Goal: Task Accomplishment & Management: Manage account settings

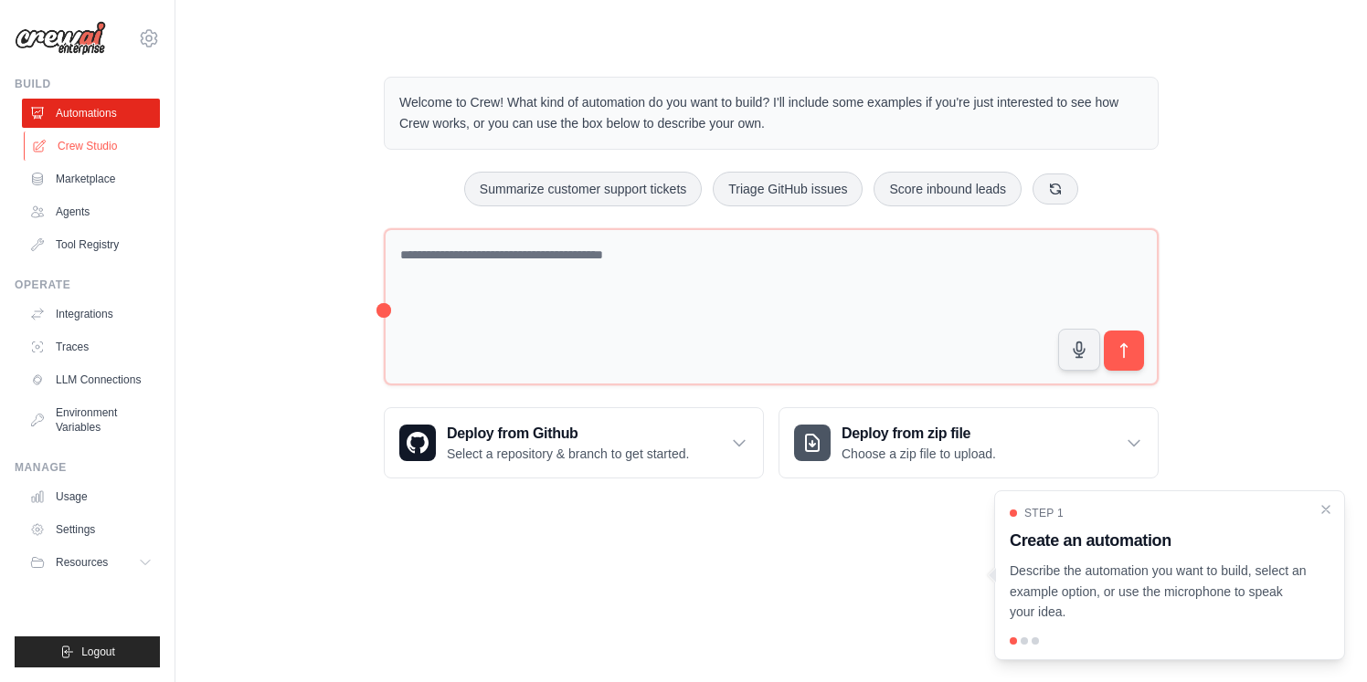
click at [93, 144] on link "Crew Studio" at bounding box center [93, 146] width 138 height 29
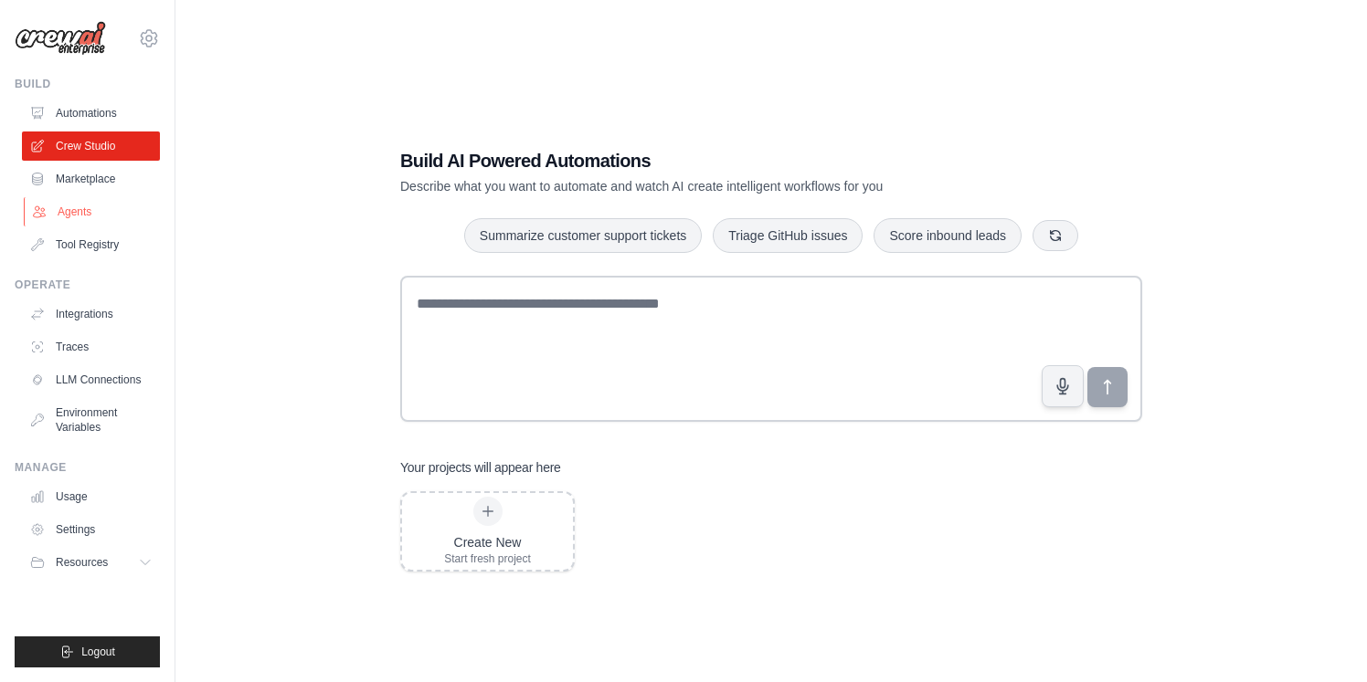
click at [82, 214] on link "Agents" at bounding box center [93, 211] width 138 height 29
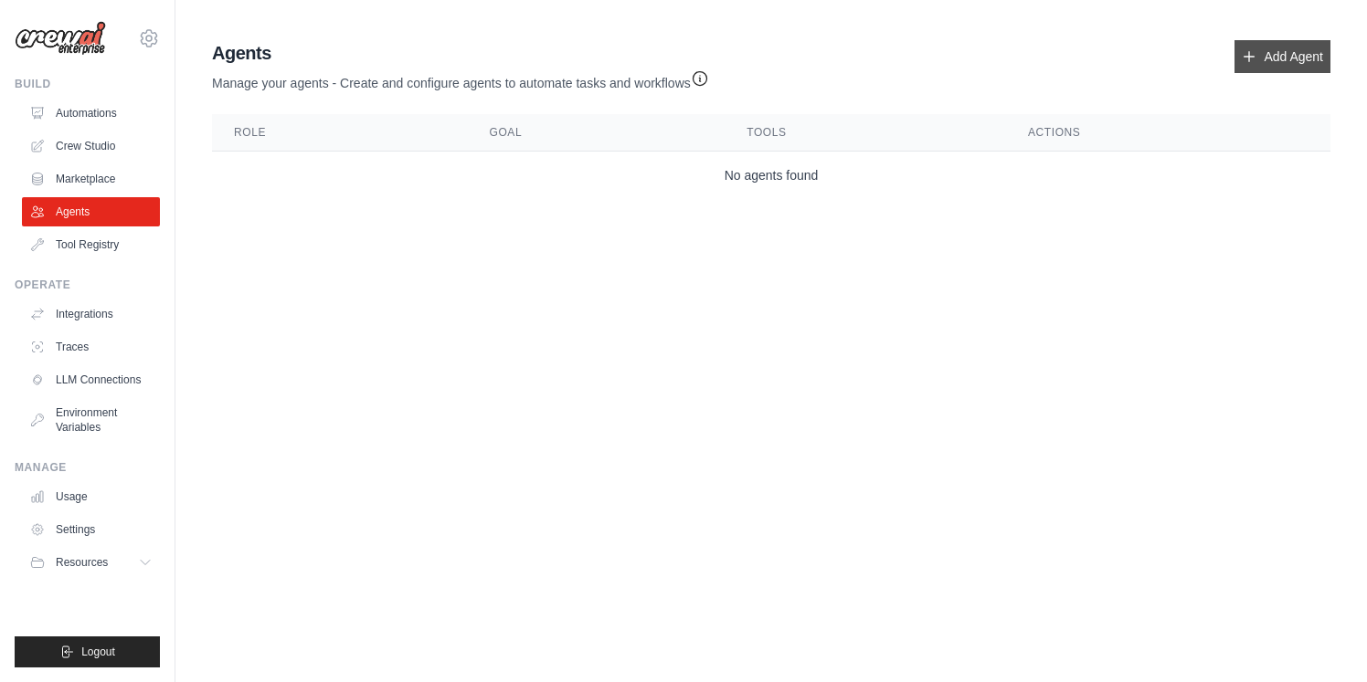
click at [1298, 61] on link "Add Agent" at bounding box center [1282, 56] width 96 height 33
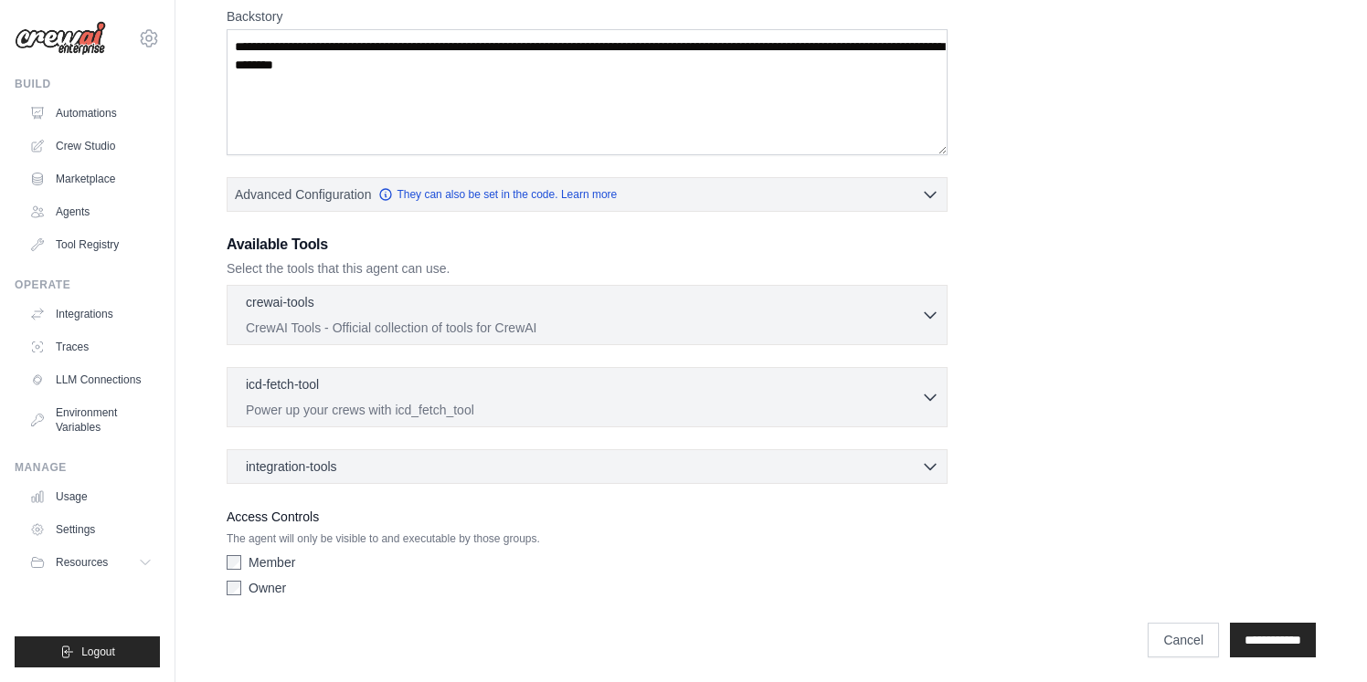
scroll to position [298, 0]
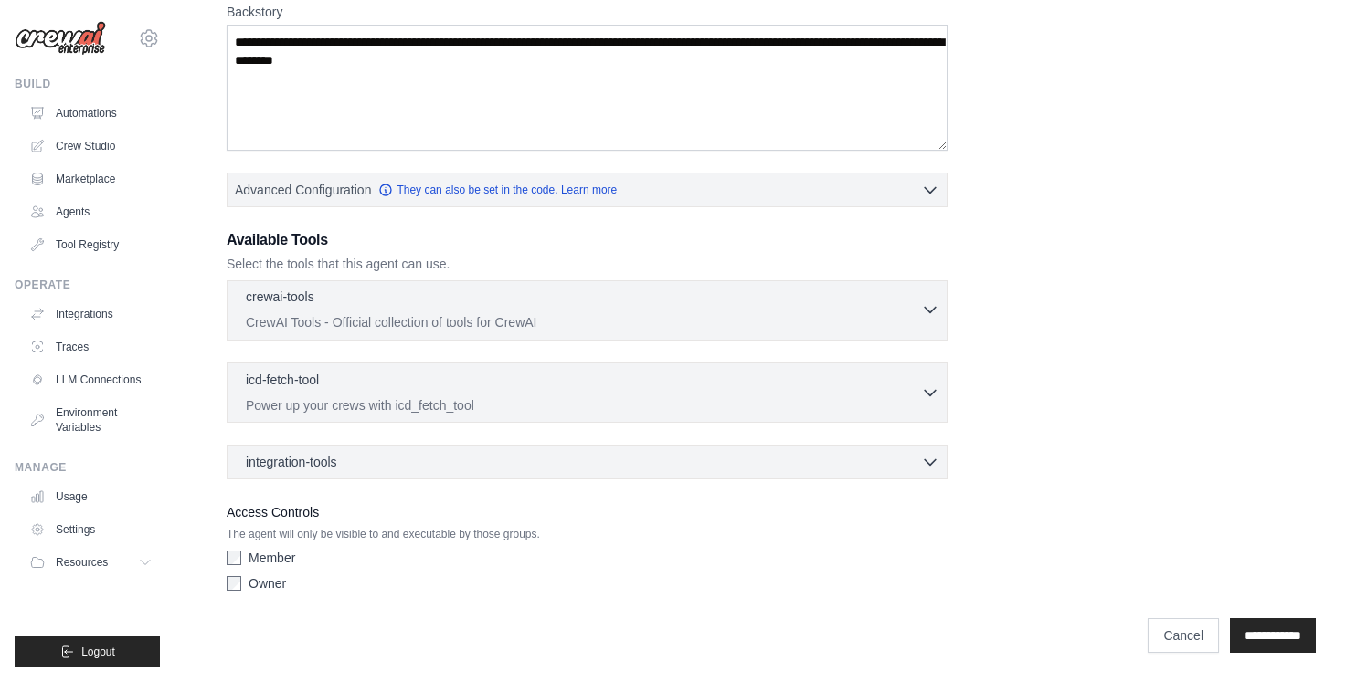
click at [609, 322] on p "CrewAI Tools - Official collection of tools for CrewAI" at bounding box center [583, 322] width 675 height 18
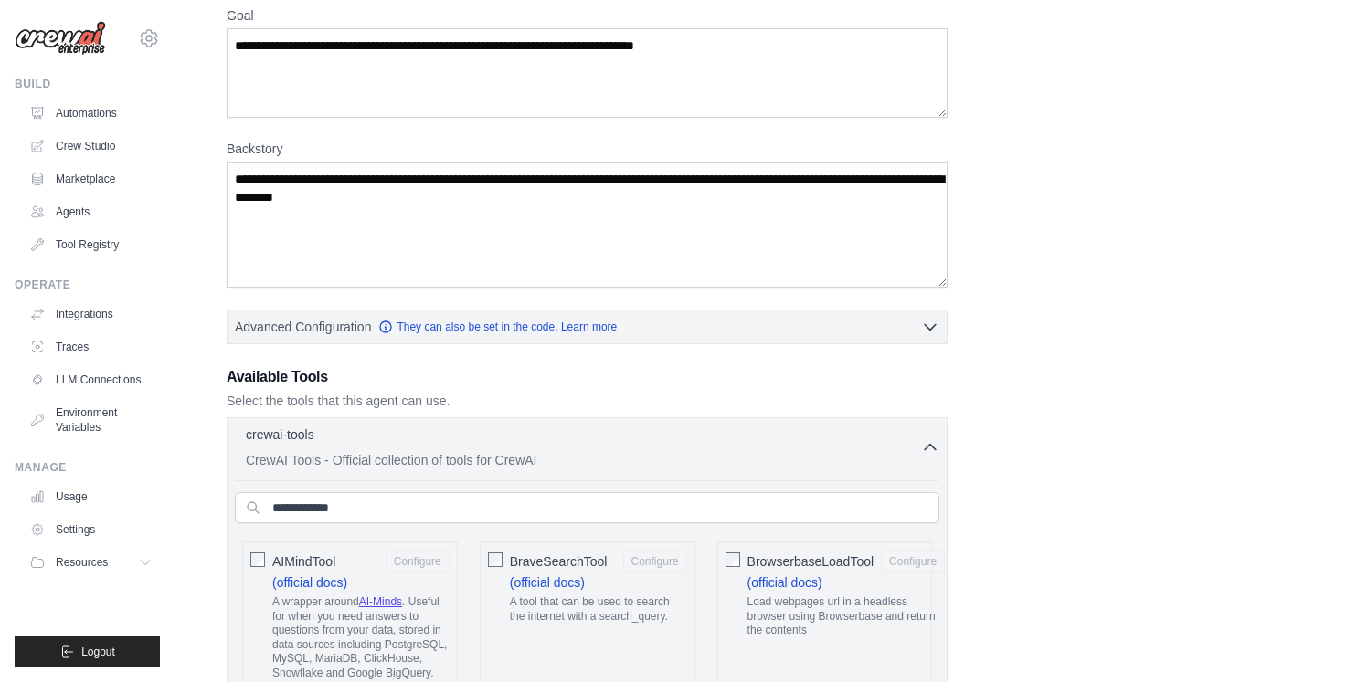
scroll to position [0, 0]
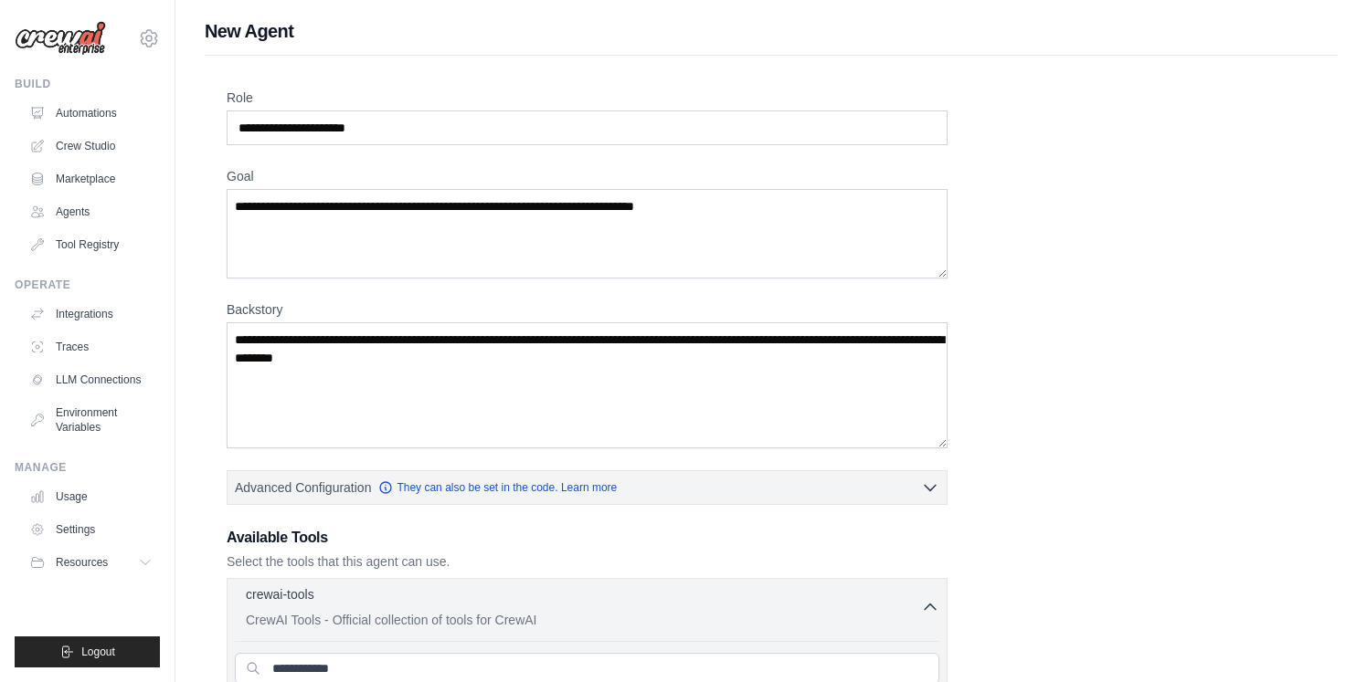
click at [933, 603] on icon "button" at bounding box center [930, 607] width 18 height 18
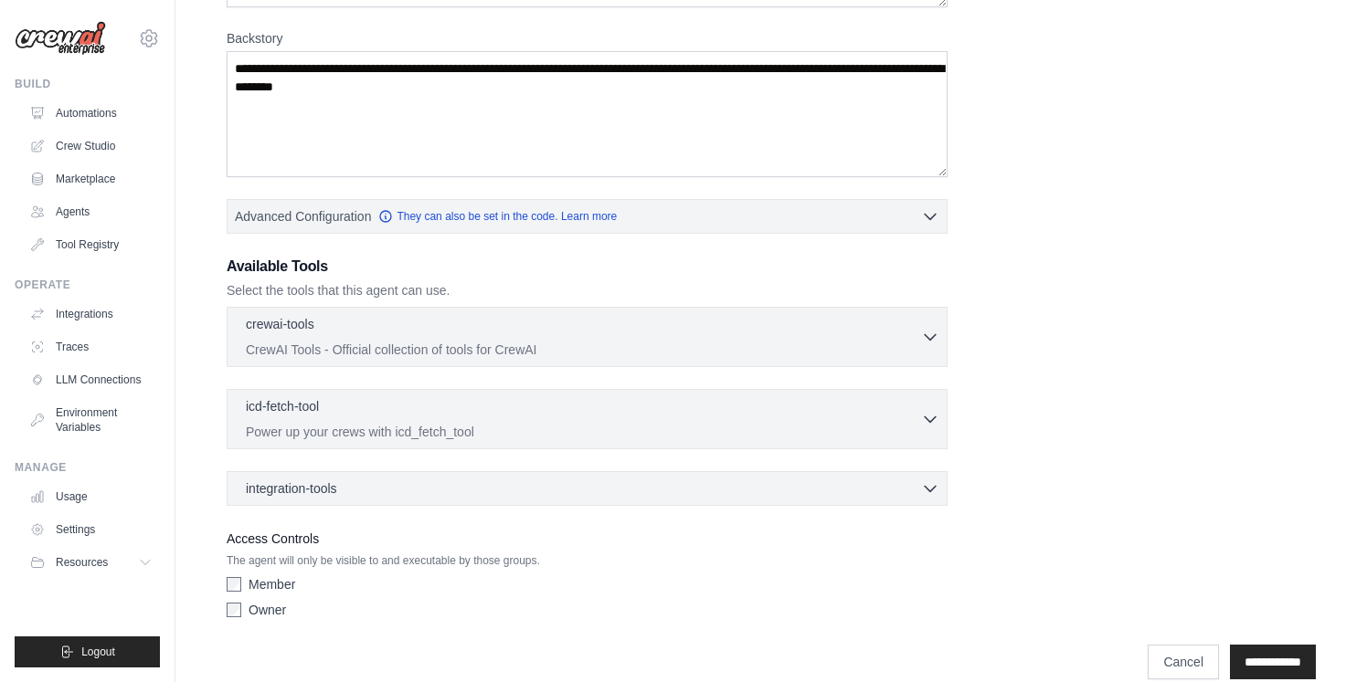
scroll to position [298, 0]
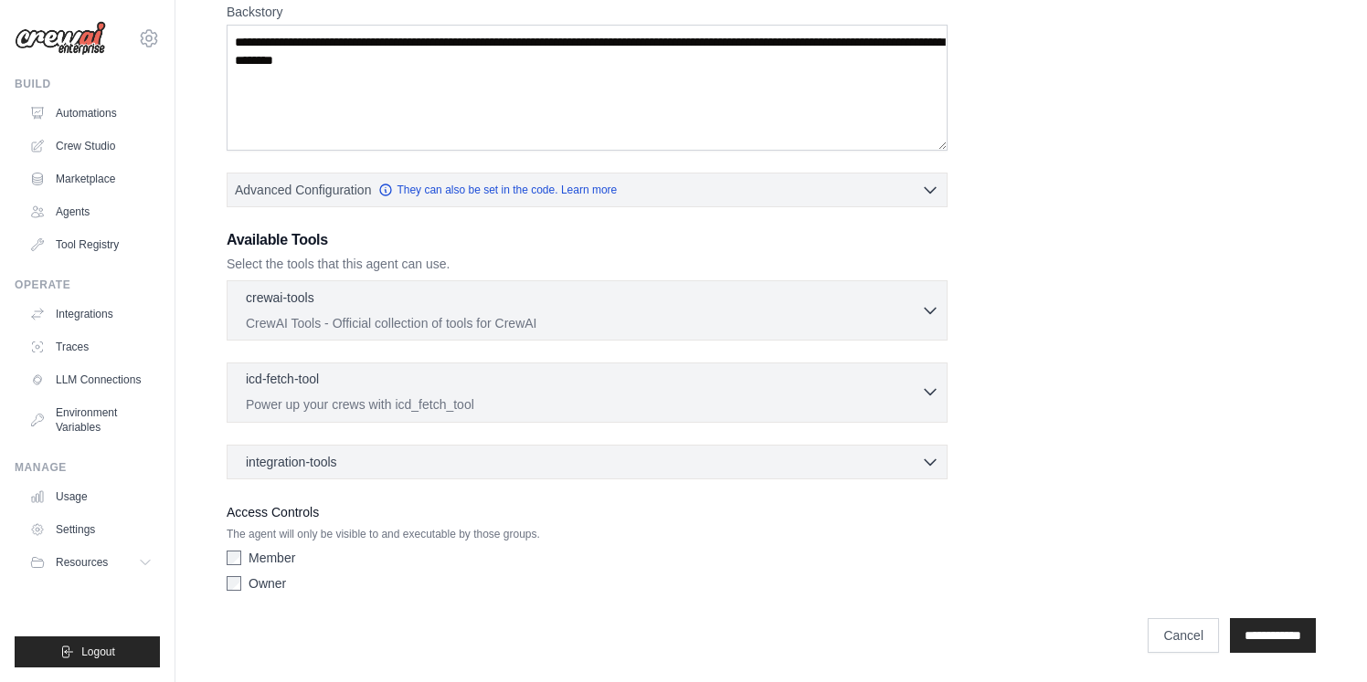
click at [927, 390] on icon "button" at bounding box center [930, 392] width 18 height 18
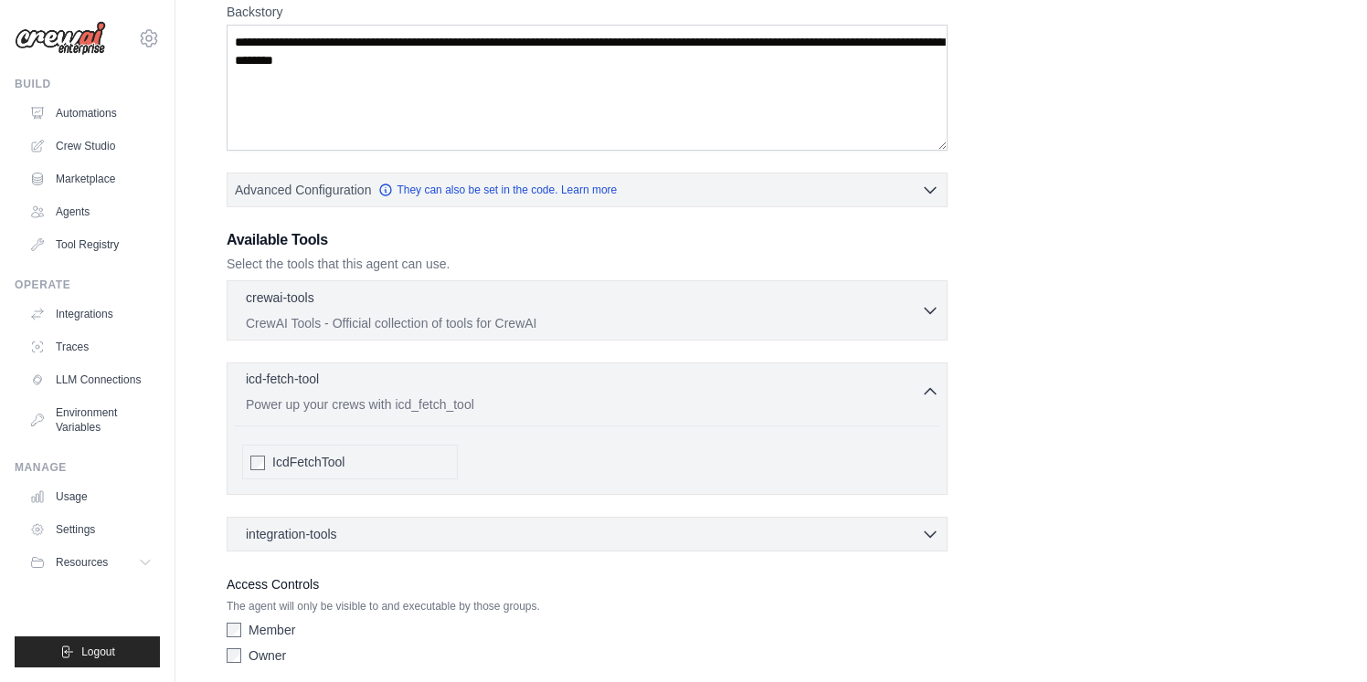
click at [932, 391] on icon "button" at bounding box center [930, 391] width 11 height 5
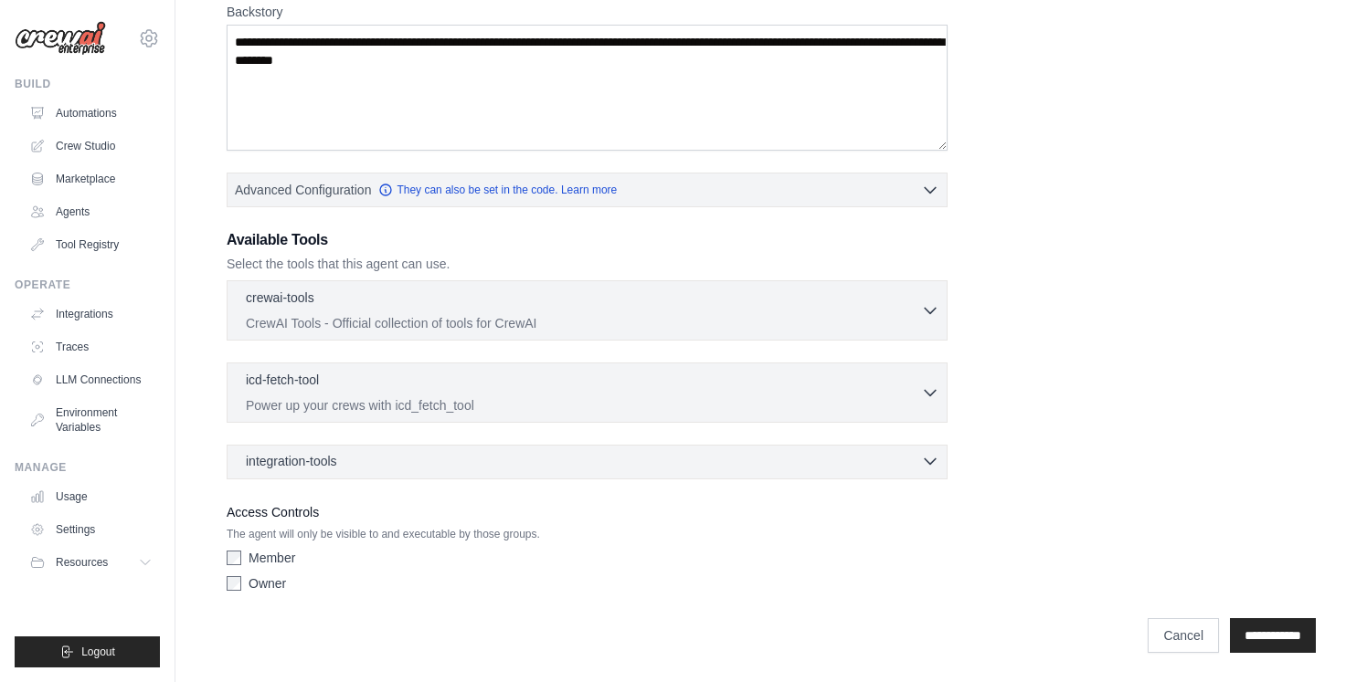
click at [931, 458] on icon "button" at bounding box center [930, 461] width 18 height 18
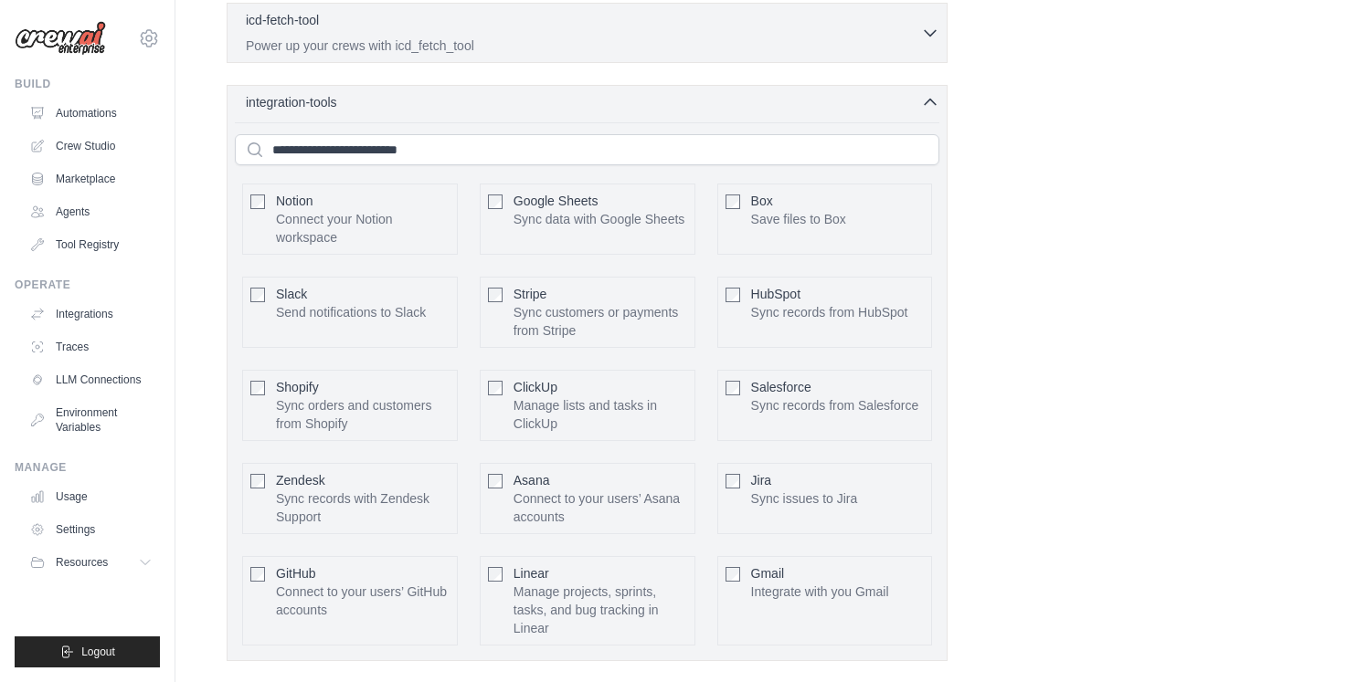
scroll to position [656, 0]
click at [83, 211] on link "Agents" at bounding box center [93, 211] width 138 height 29
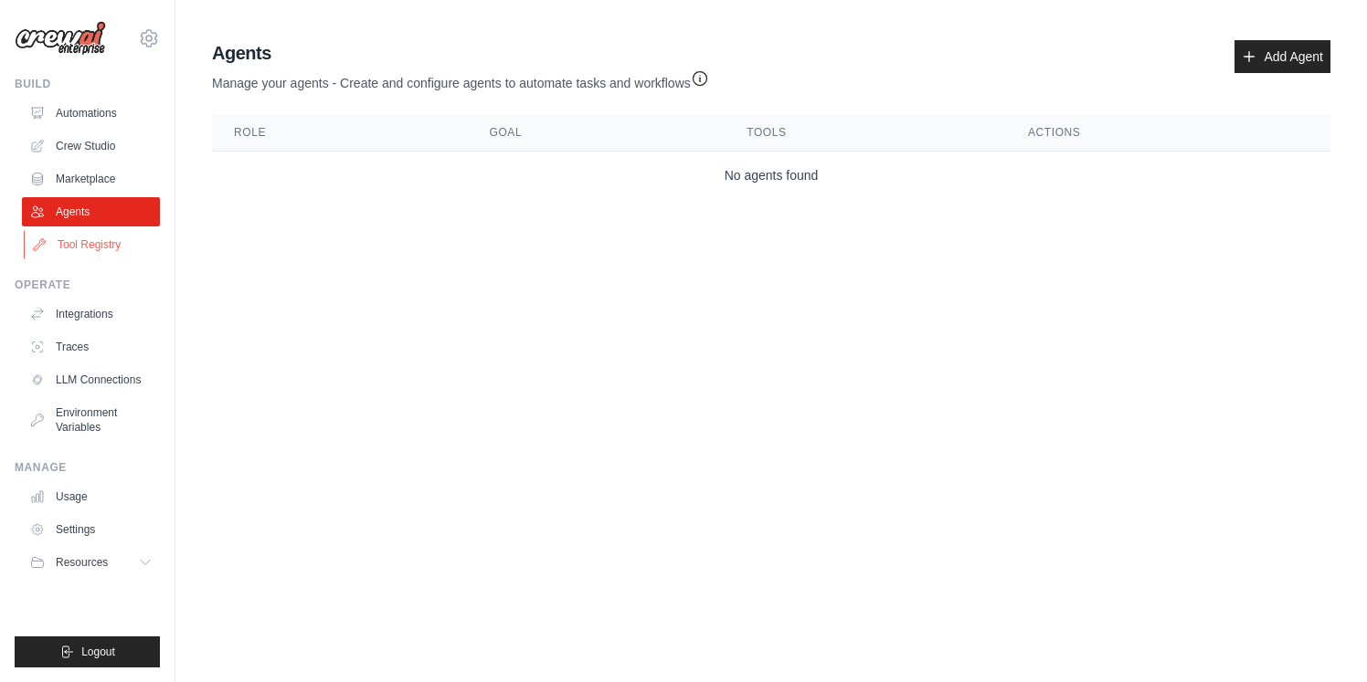
click at [110, 249] on link "Tool Registry" at bounding box center [93, 244] width 138 height 29
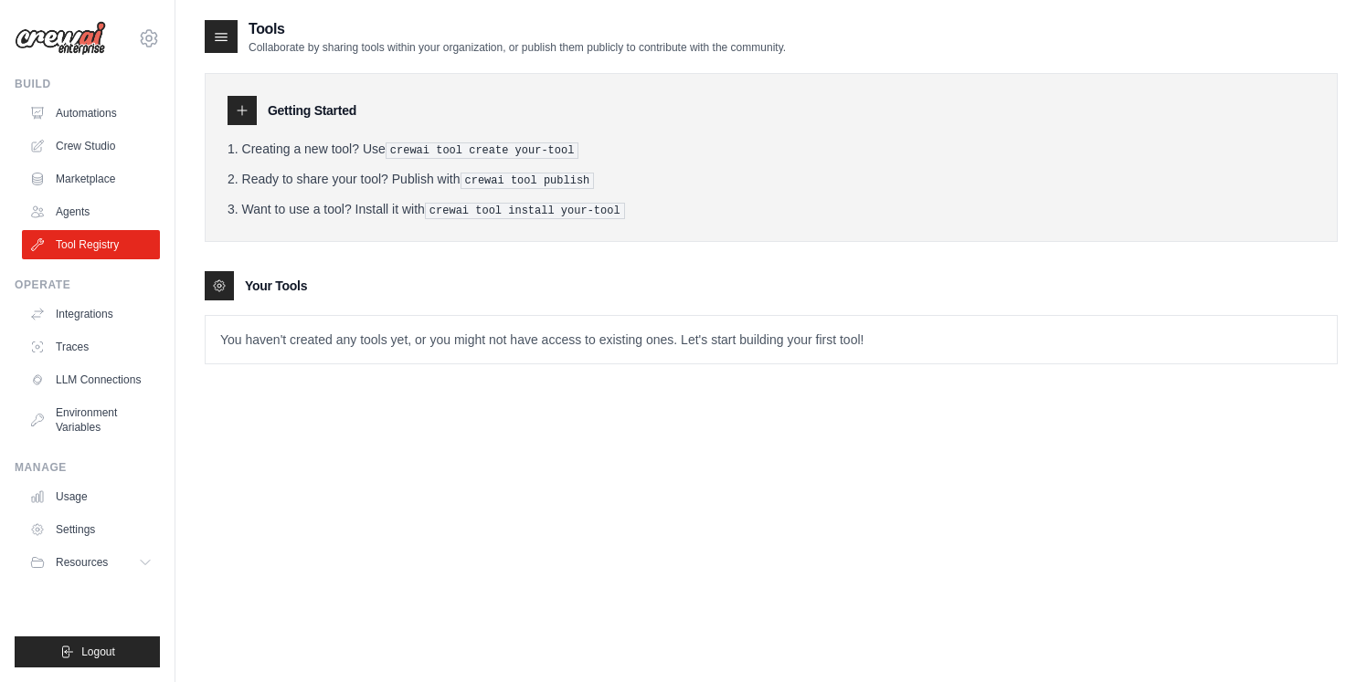
click at [259, 115] on div "Getting Started" at bounding box center [770, 110] width 1087 height 29
click at [240, 111] on icon at bounding box center [242, 110] width 15 height 15
click at [238, 111] on icon at bounding box center [242, 110] width 15 height 15
click at [239, 111] on icon at bounding box center [242, 110] width 9 height 9
click at [86, 310] on link "Integrations" at bounding box center [93, 314] width 138 height 29
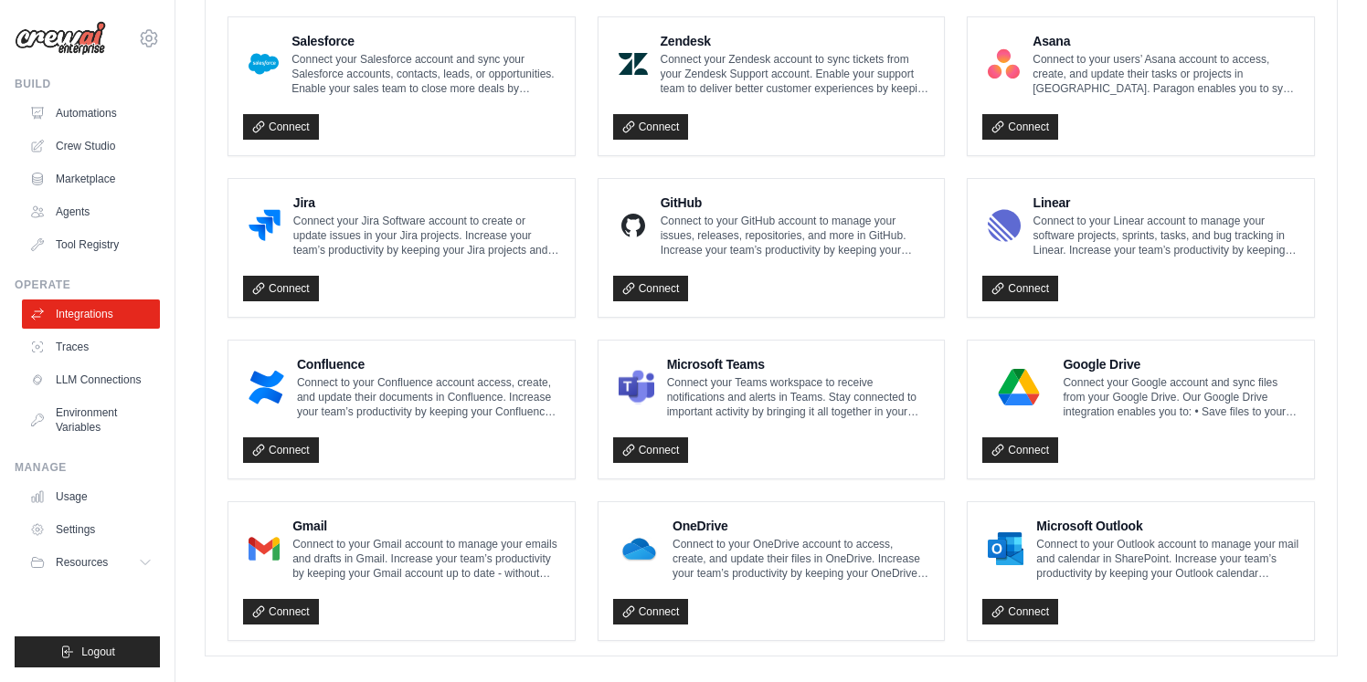
scroll to position [1033, 0]
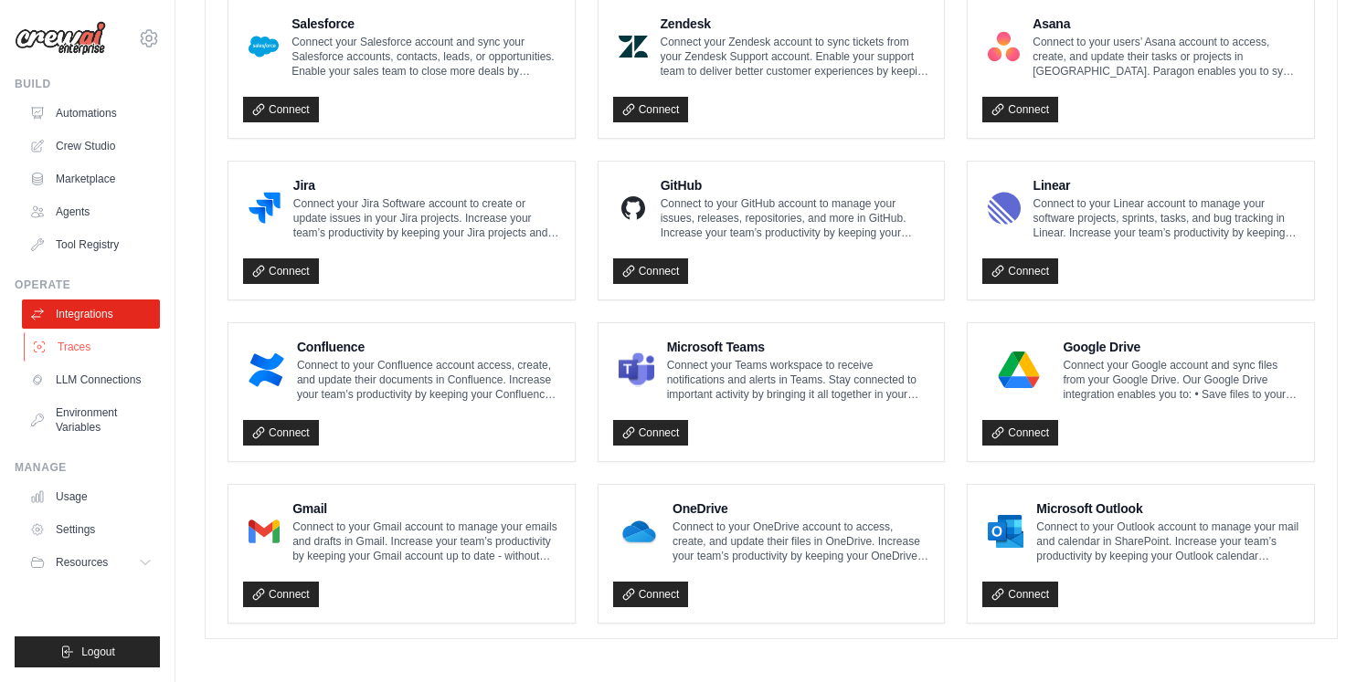
click at [77, 351] on link "Traces" at bounding box center [93, 347] width 138 height 29
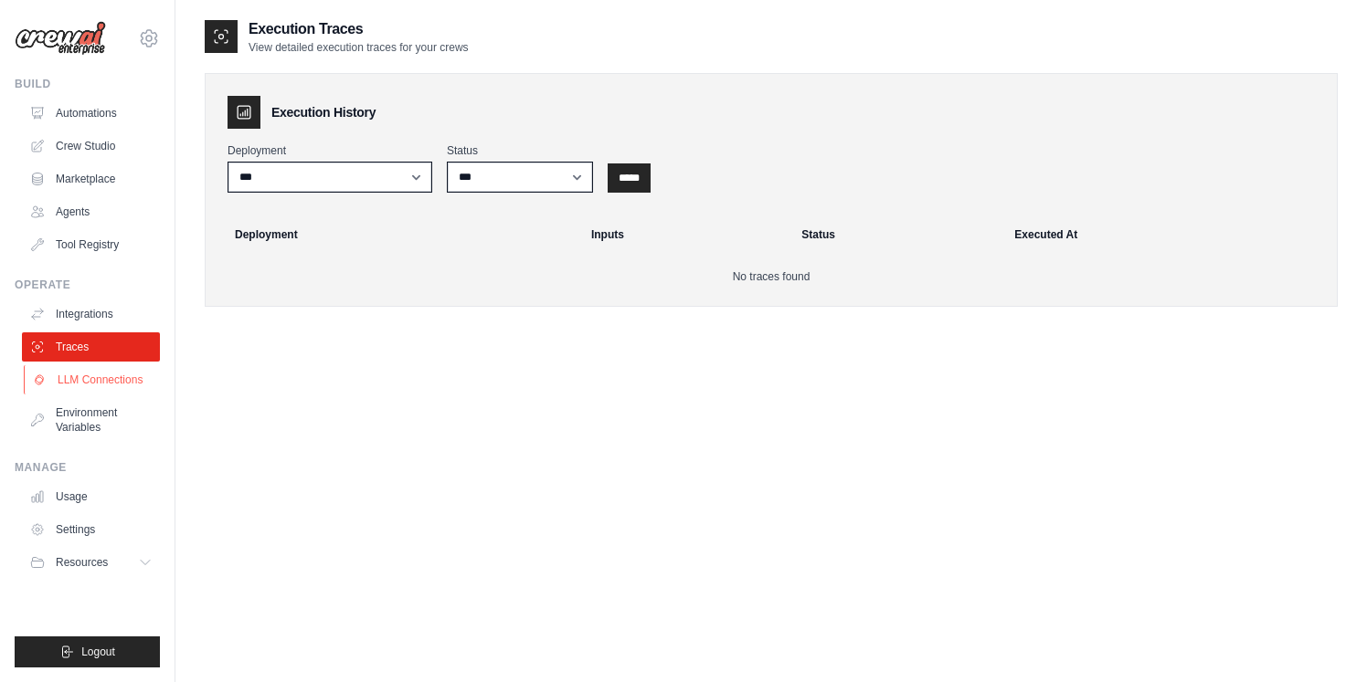
click at [107, 381] on link "LLM Connections" at bounding box center [93, 379] width 138 height 29
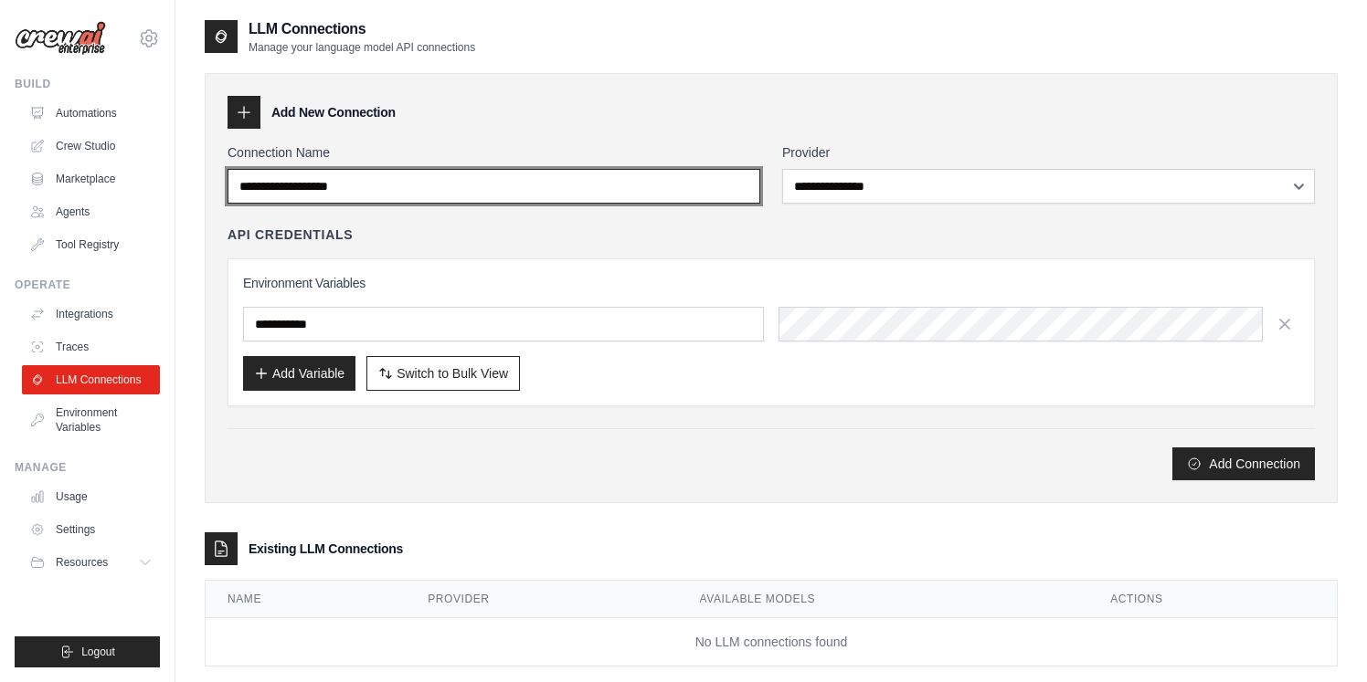
click at [393, 189] on input "Connection Name" at bounding box center [493, 186] width 533 height 35
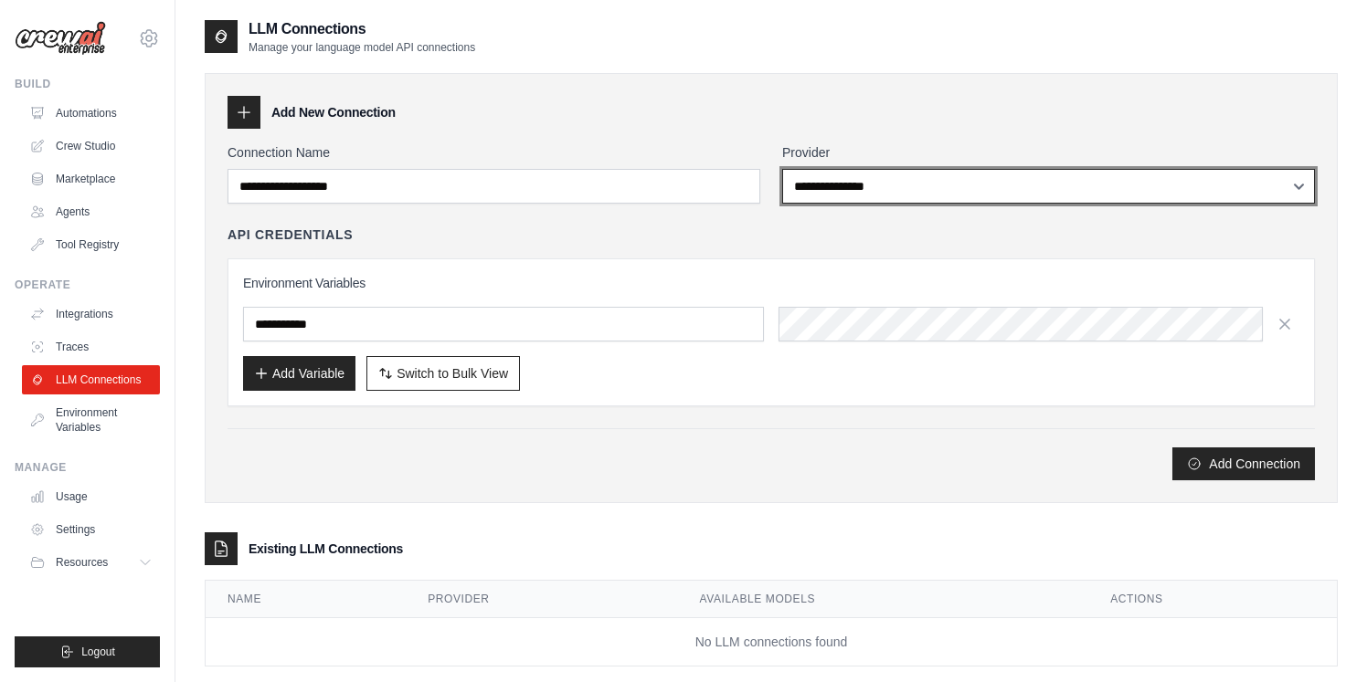
click at [840, 183] on select "**********" at bounding box center [1048, 186] width 533 height 35
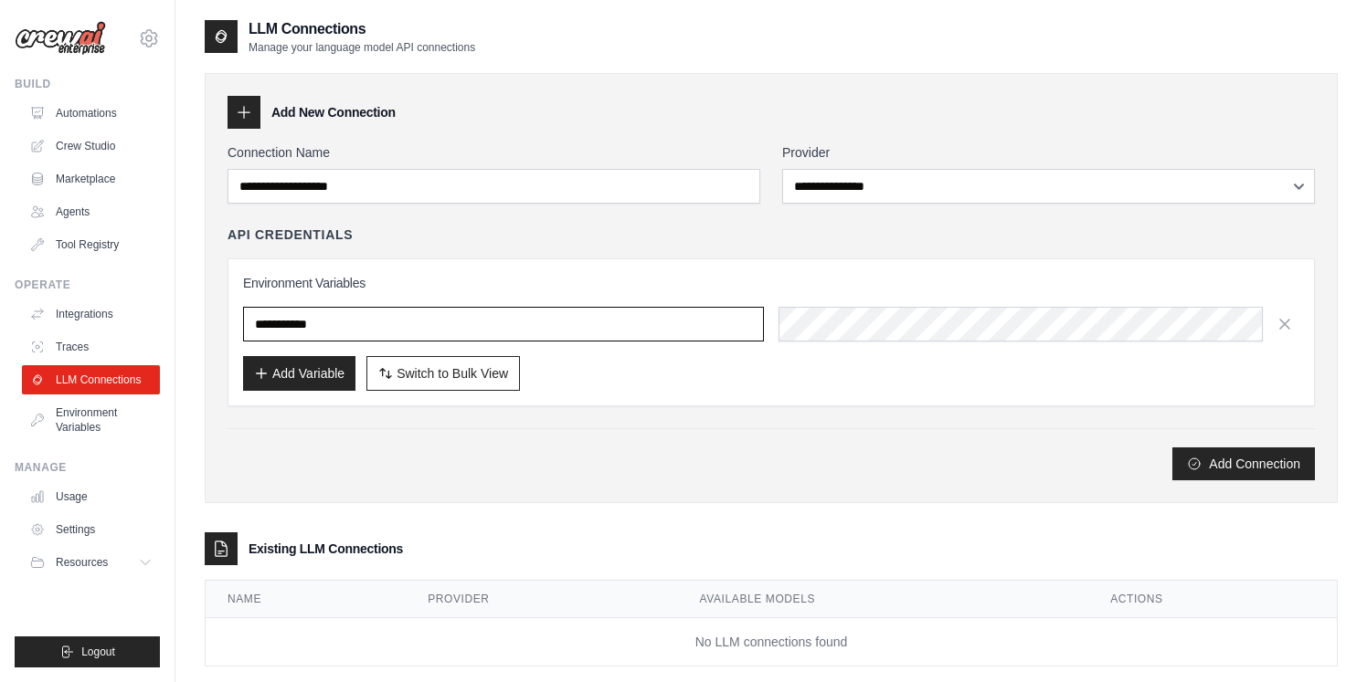
click at [509, 321] on input "text" at bounding box center [503, 324] width 521 height 35
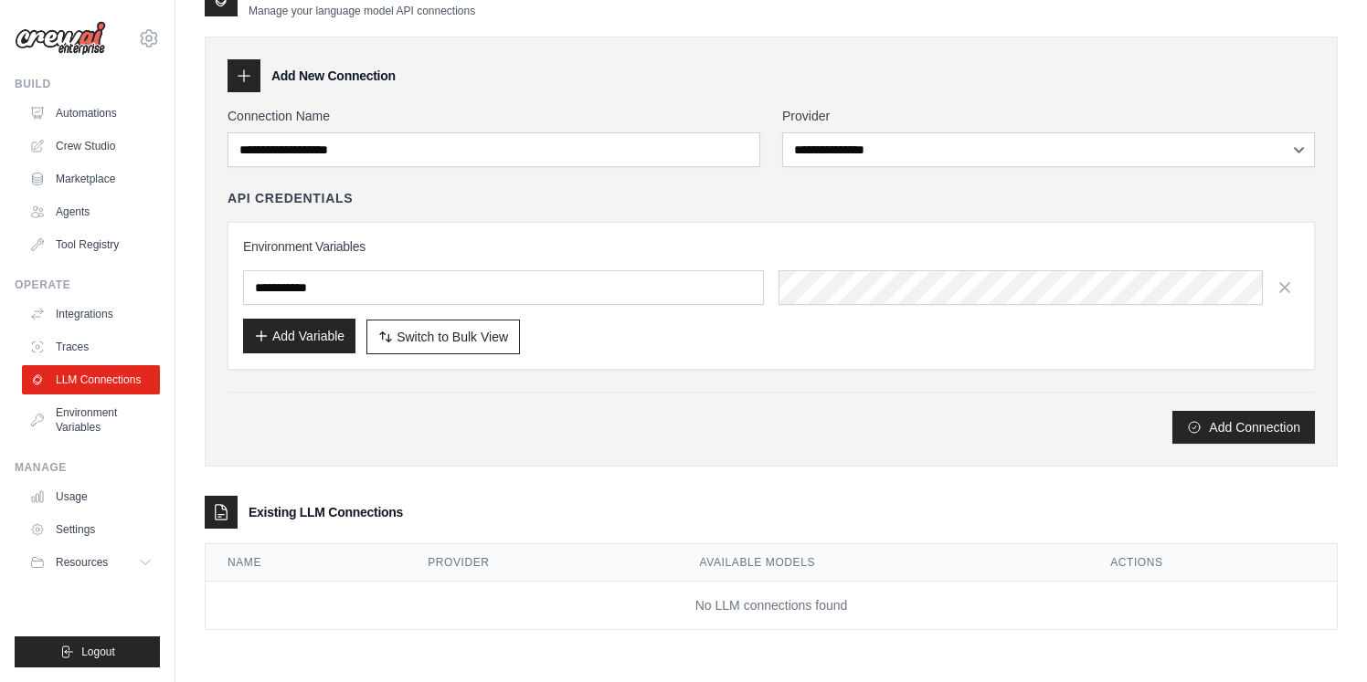
click at [325, 335] on button "Add Variable" at bounding box center [299, 336] width 112 height 35
click at [1225, 425] on button "Add Connection" at bounding box center [1243, 426] width 143 height 33
click at [88, 416] on link "Environment Variables" at bounding box center [93, 420] width 138 height 44
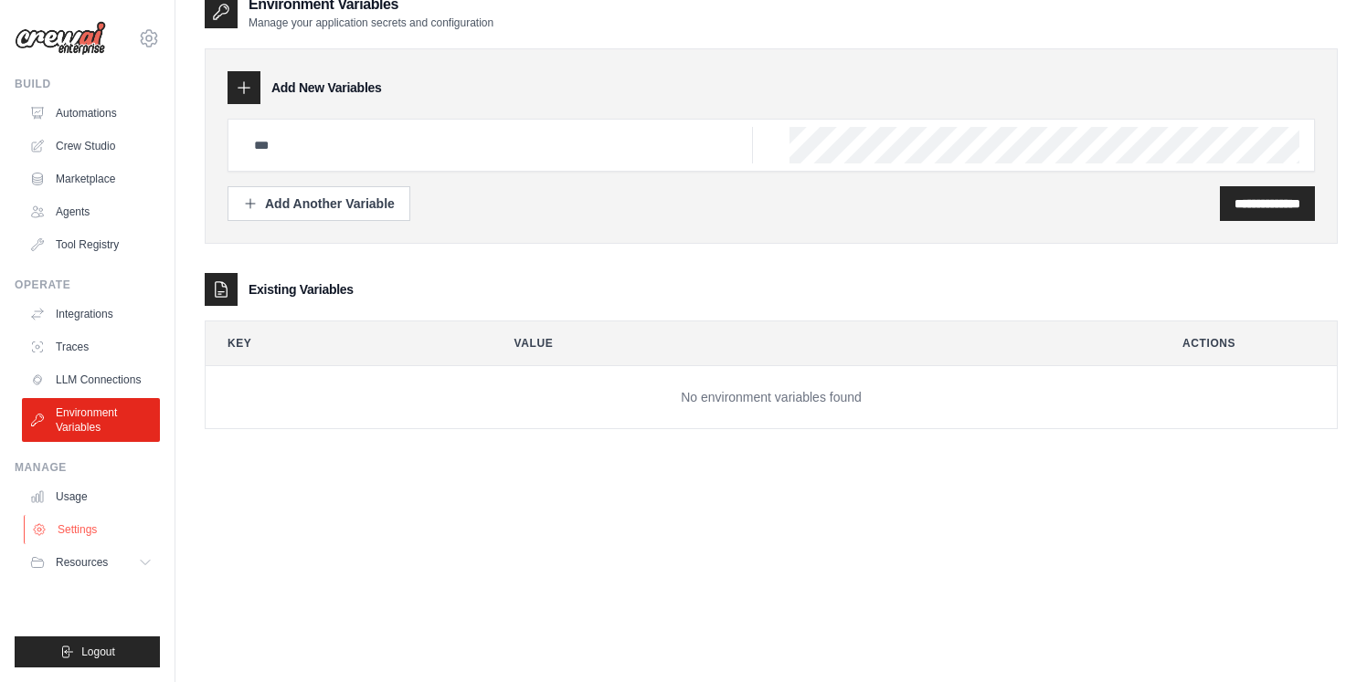
scroll to position [37, 0]
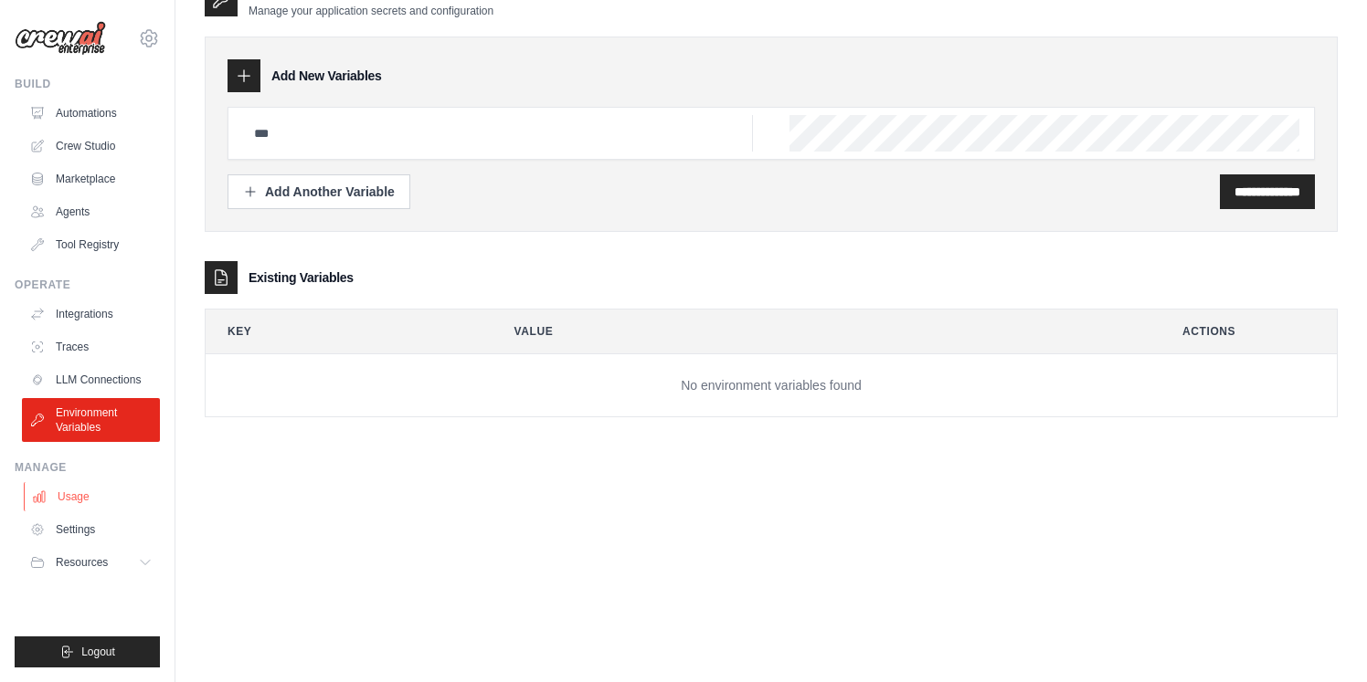
click at [72, 497] on link "Usage" at bounding box center [93, 496] width 138 height 29
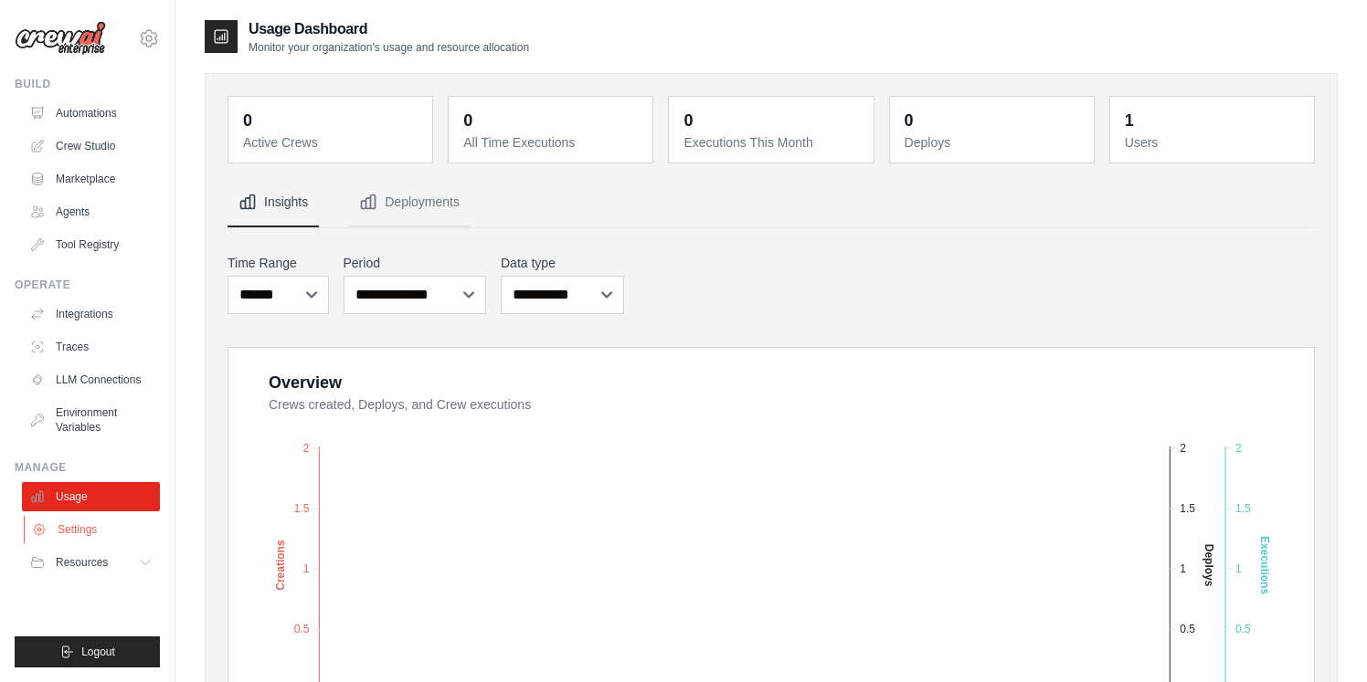
click at [79, 528] on link "Settings" at bounding box center [93, 529] width 138 height 29
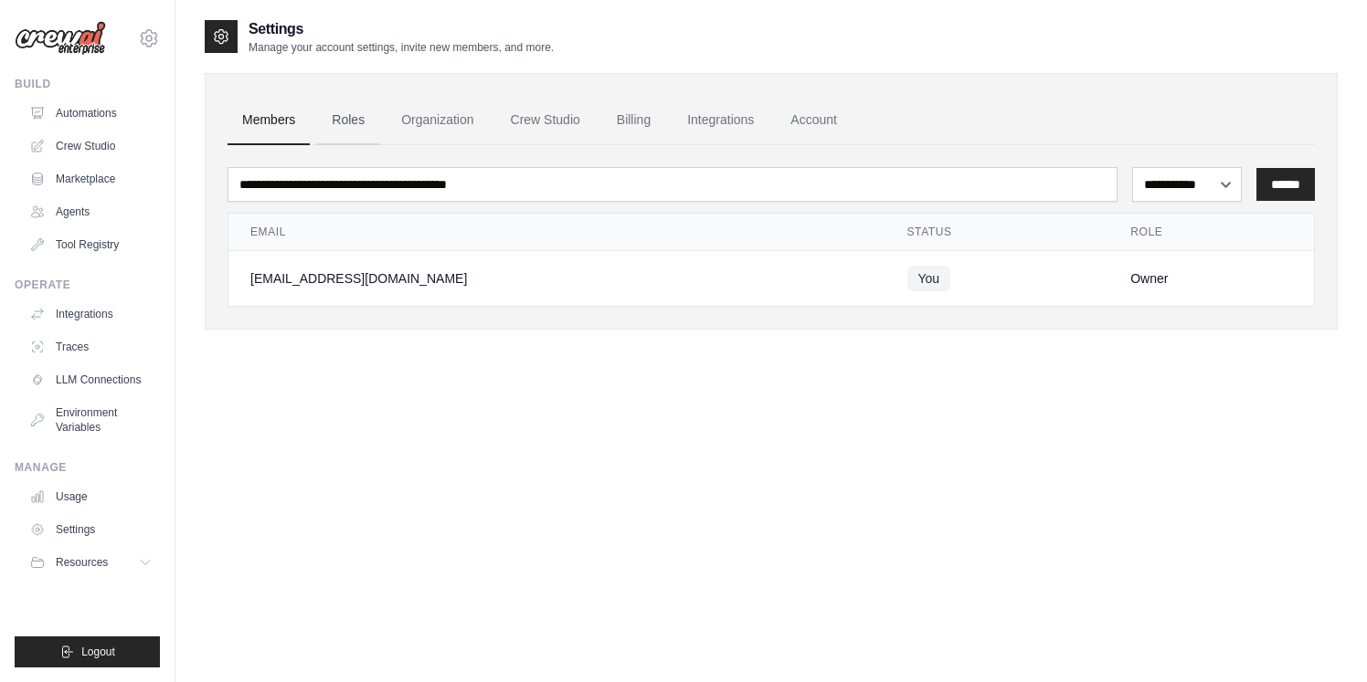
click at [338, 115] on link "Roles" at bounding box center [348, 120] width 62 height 49
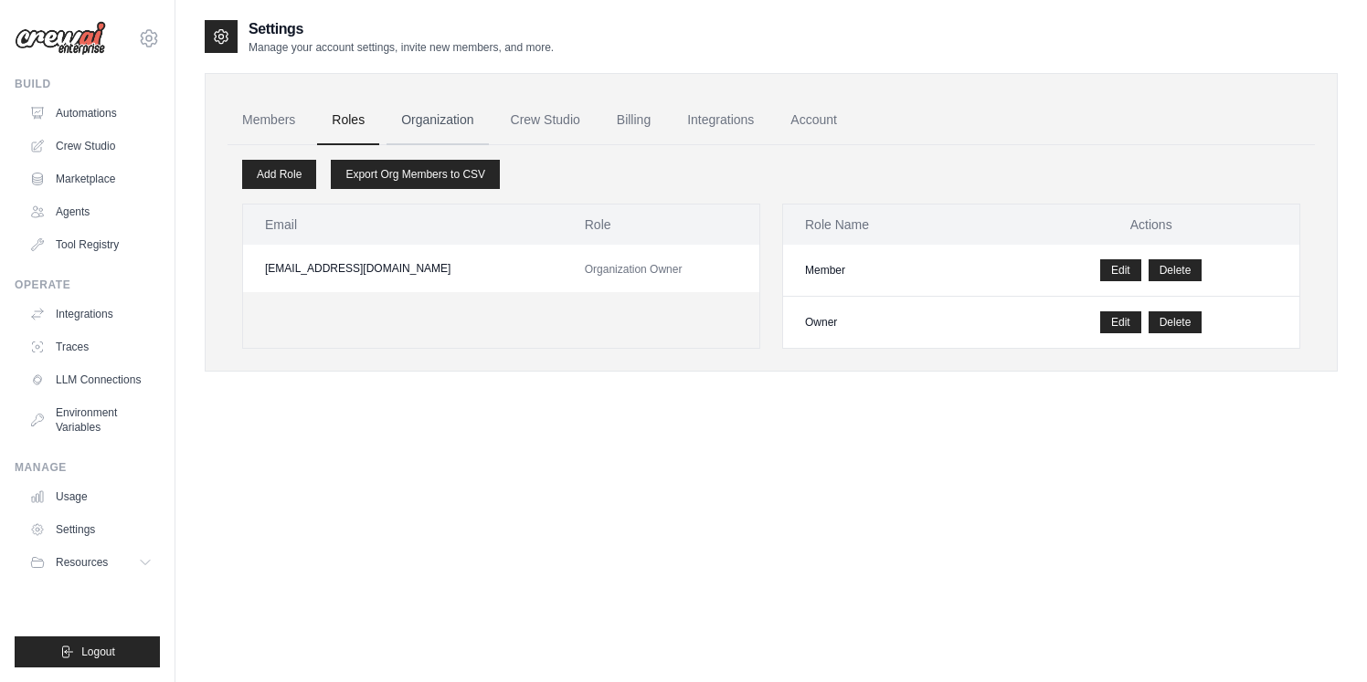
click at [441, 123] on link "Organization" at bounding box center [436, 120] width 101 height 49
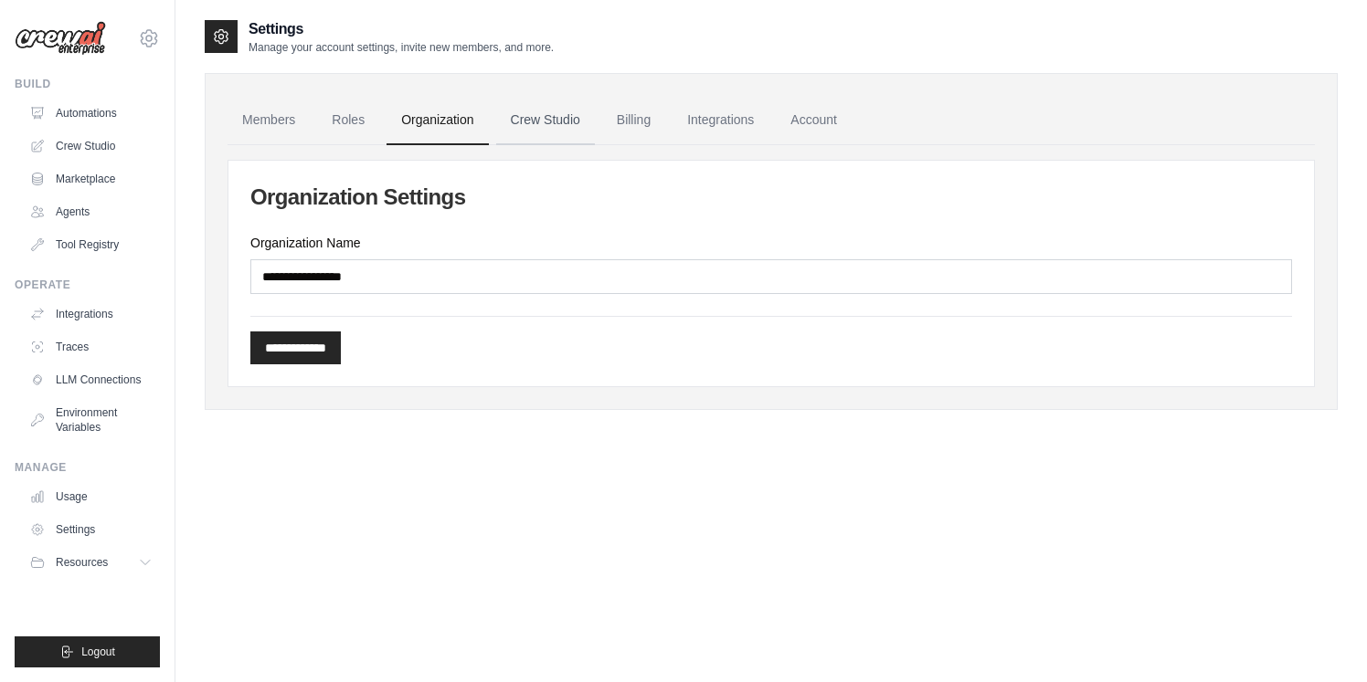
click at [530, 117] on link "Crew Studio" at bounding box center [545, 120] width 99 height 49
